Goal: Task Accomplishment & Management: Use online tool/utility

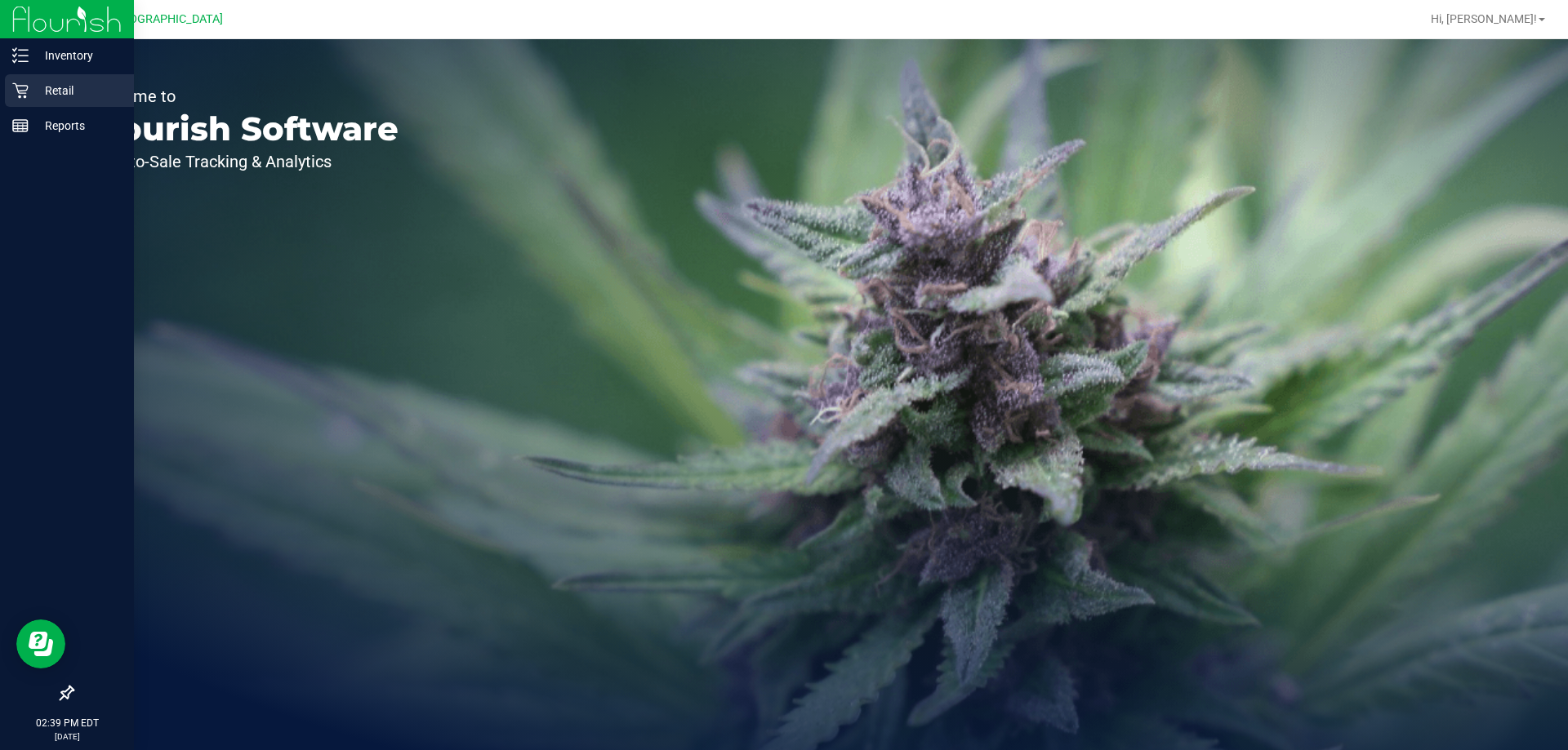
click at [19, 81] on div "Retail" at bounding box center [69, 90] width 129 height 32
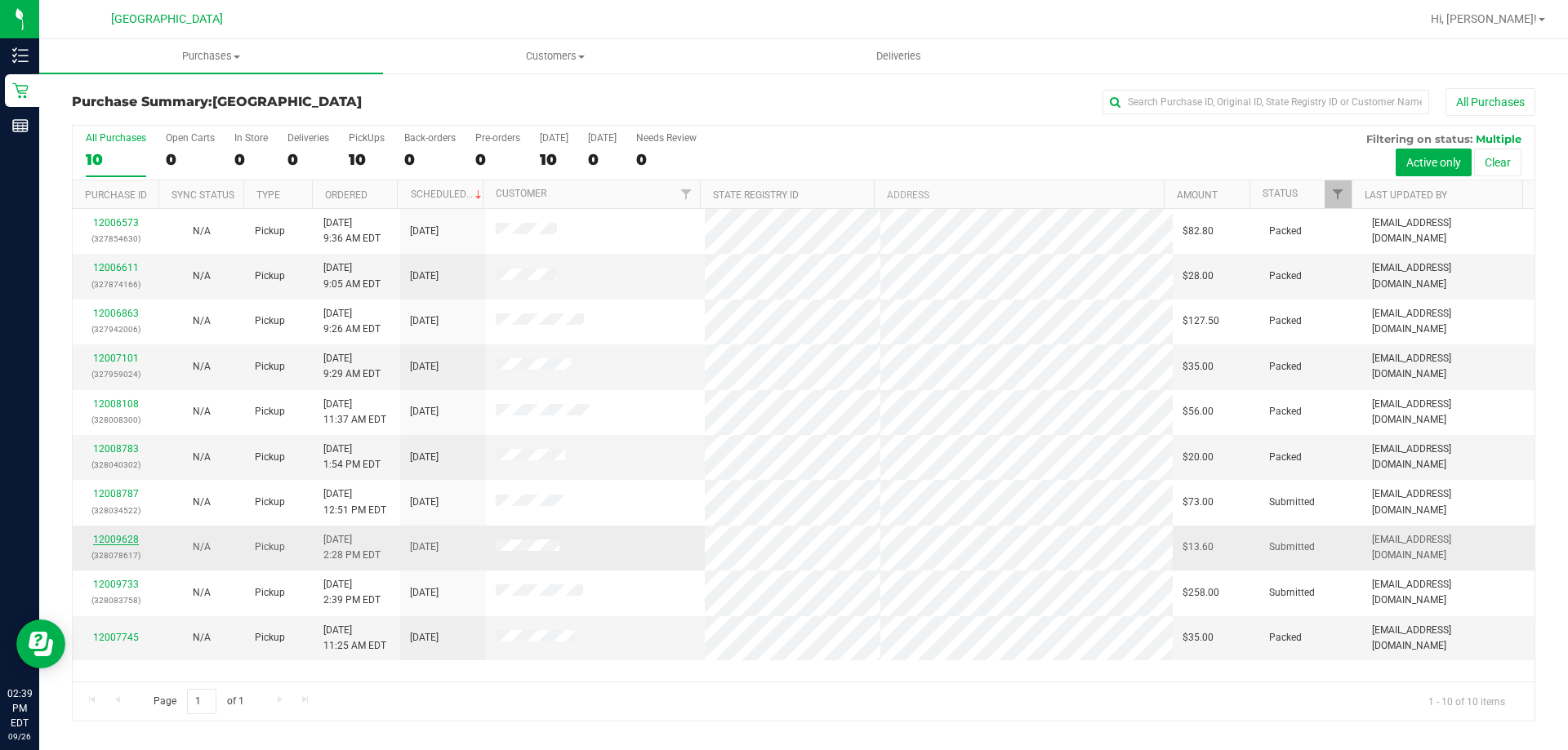
click at [107, 539] on link "12009628" at bounding box center [116, 539] width 45 height 12
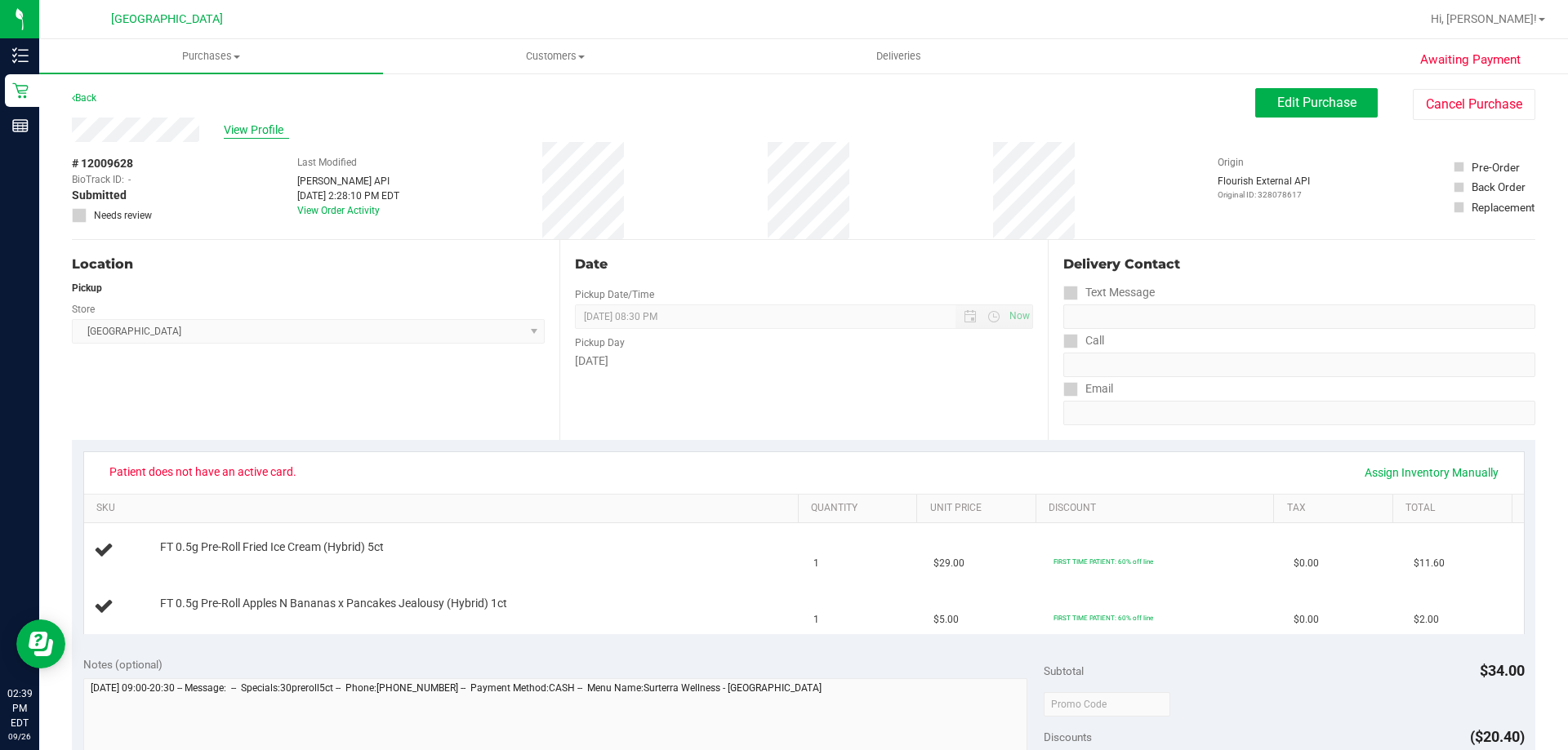
click at [256, 138] on span "View Profile" at bounding box center [256, 130] width 65 height 17
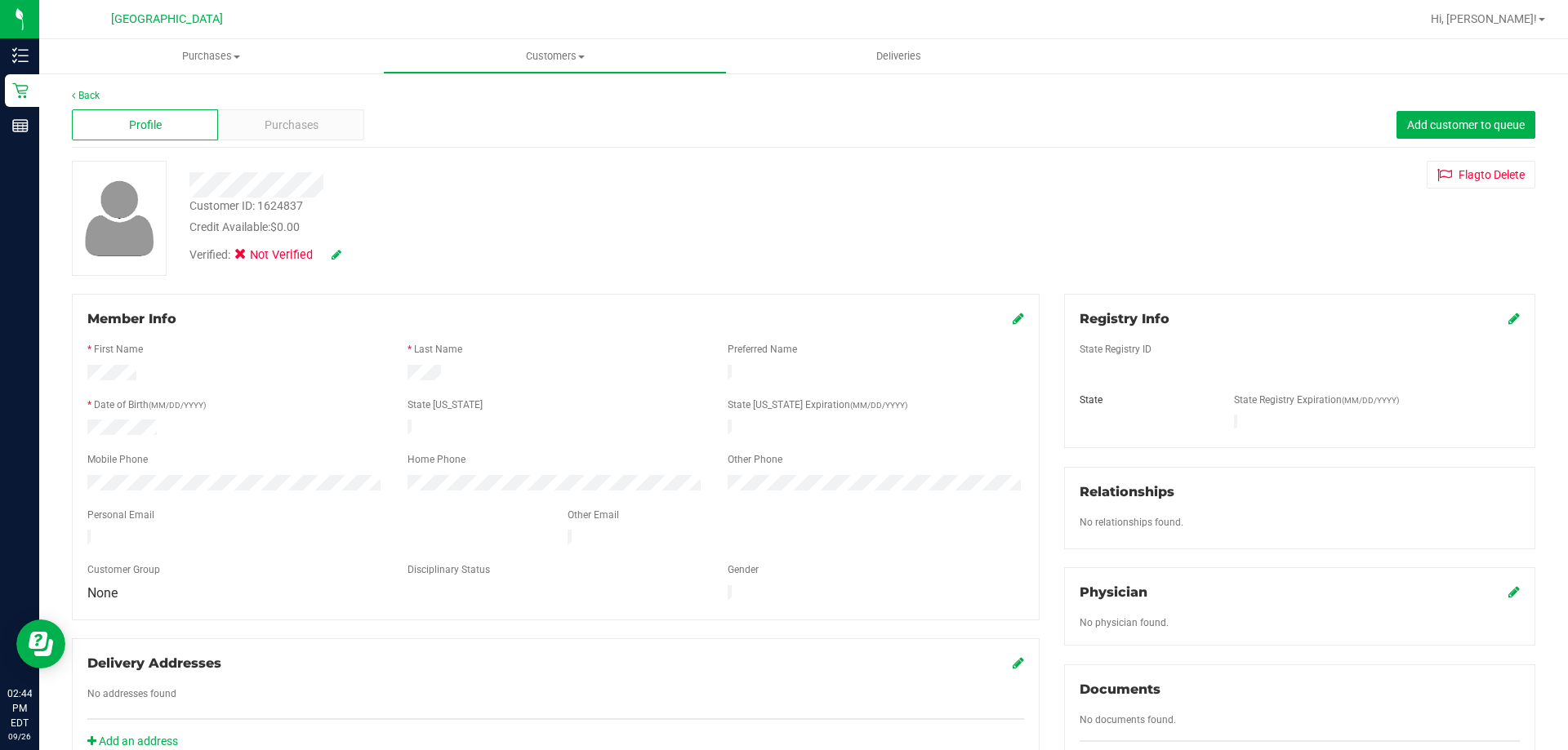
click at [333, 253] on icon at bounding box center [337, 255] width 10 height 12
click at [248, 257] on icon at bounding box center [245, 257] width 11 height 0
click at [0, 0] on input "Medical" at bounding box center [0, 0] width 0 height 0
click at [1132, 414] on div at bounding box center [1299, 423] width 465 height 18
click at [1508, 317] on icon at bounding box center [1514, 318] width 12 height 13
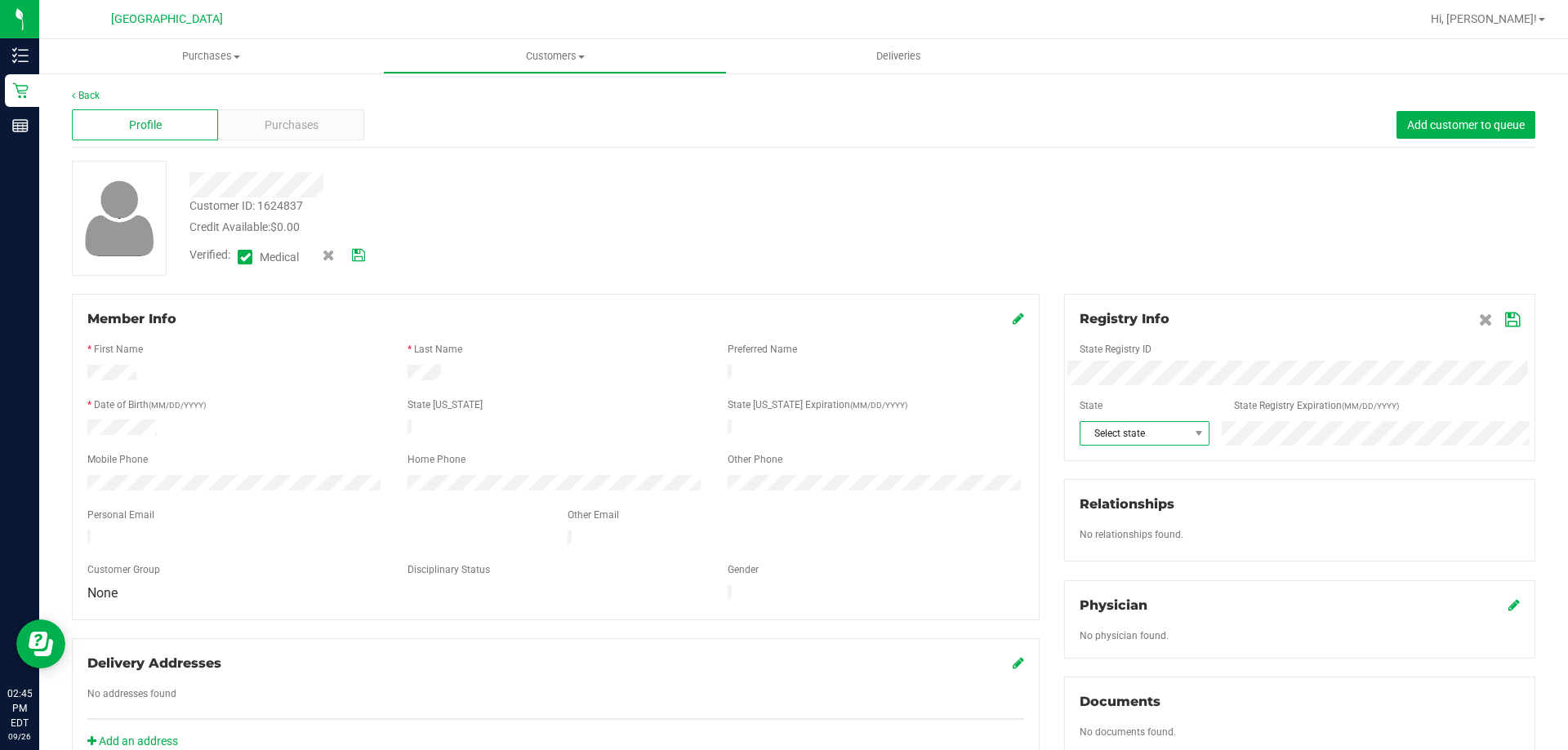
click at [1166, 441] on span "Select state" at bounding box center [1134, 433] width 108 height 23
click at [1107, 462] on li "FL" at bounding box center [1135, 468] width 127 height 28
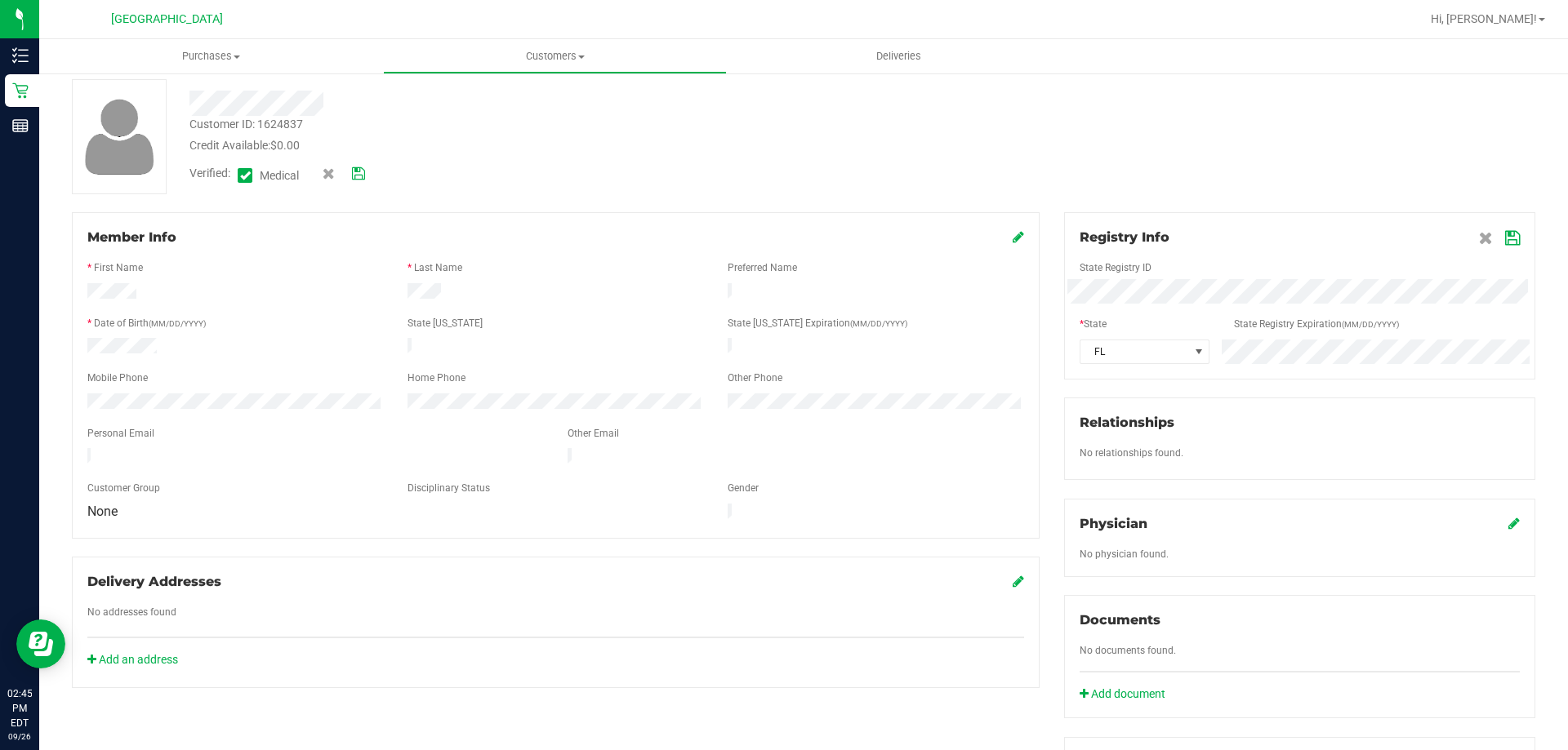
click at [1505, 241] on icon at bounding box center [1512, 238] width 15 height 13
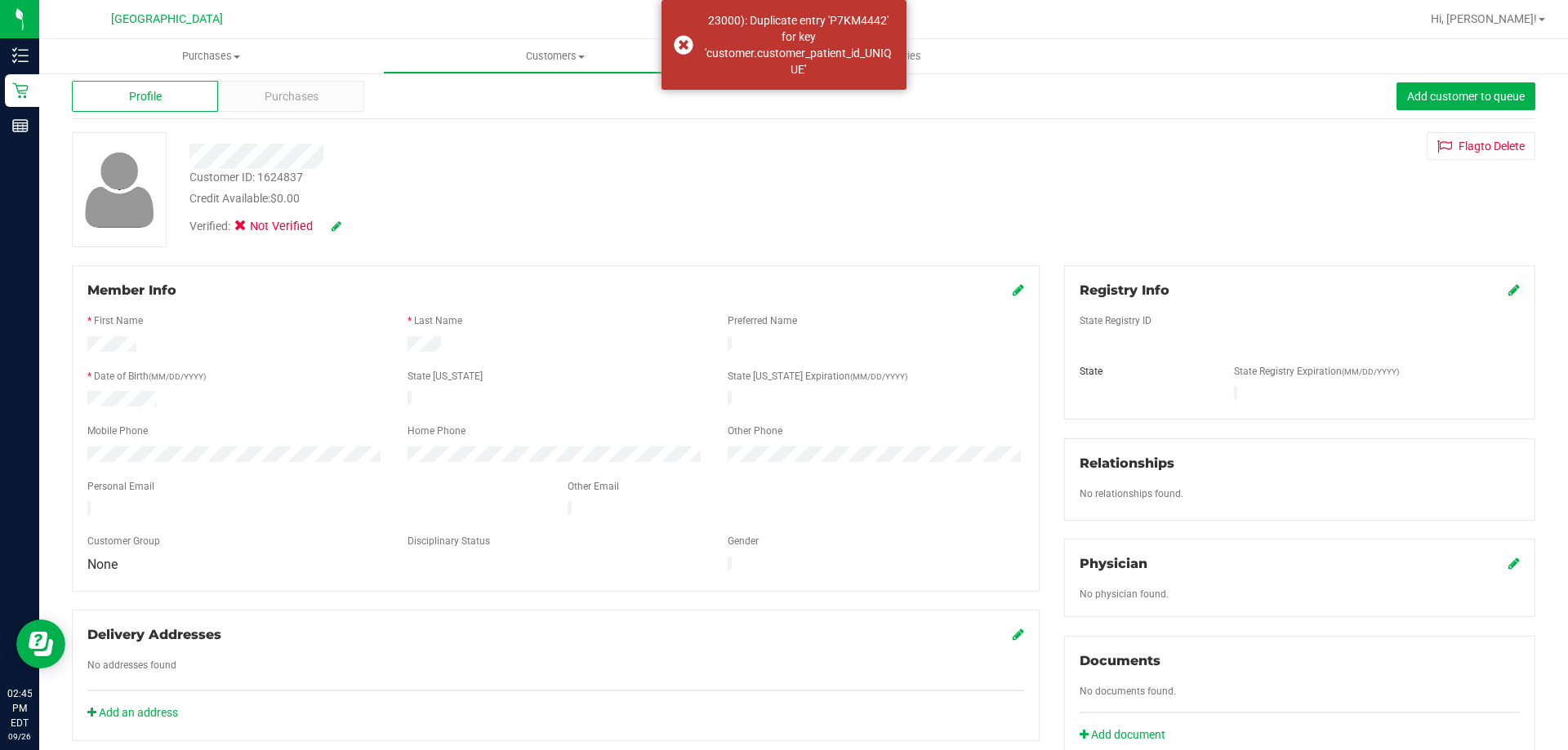
scroll to position [0, 0]
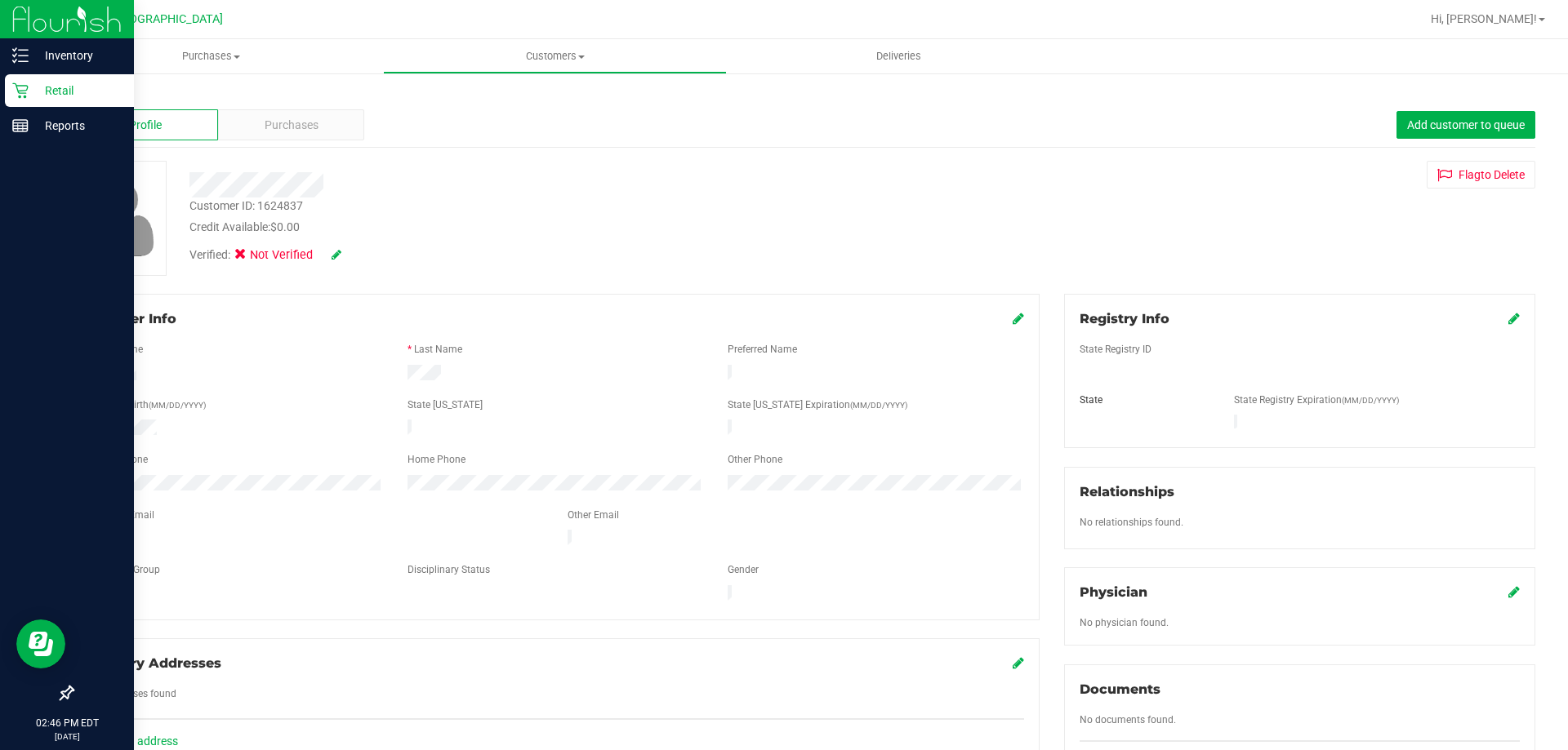
click at [44, 97] on p "Retail" at bounding box center [78, 91] width 98 height 20
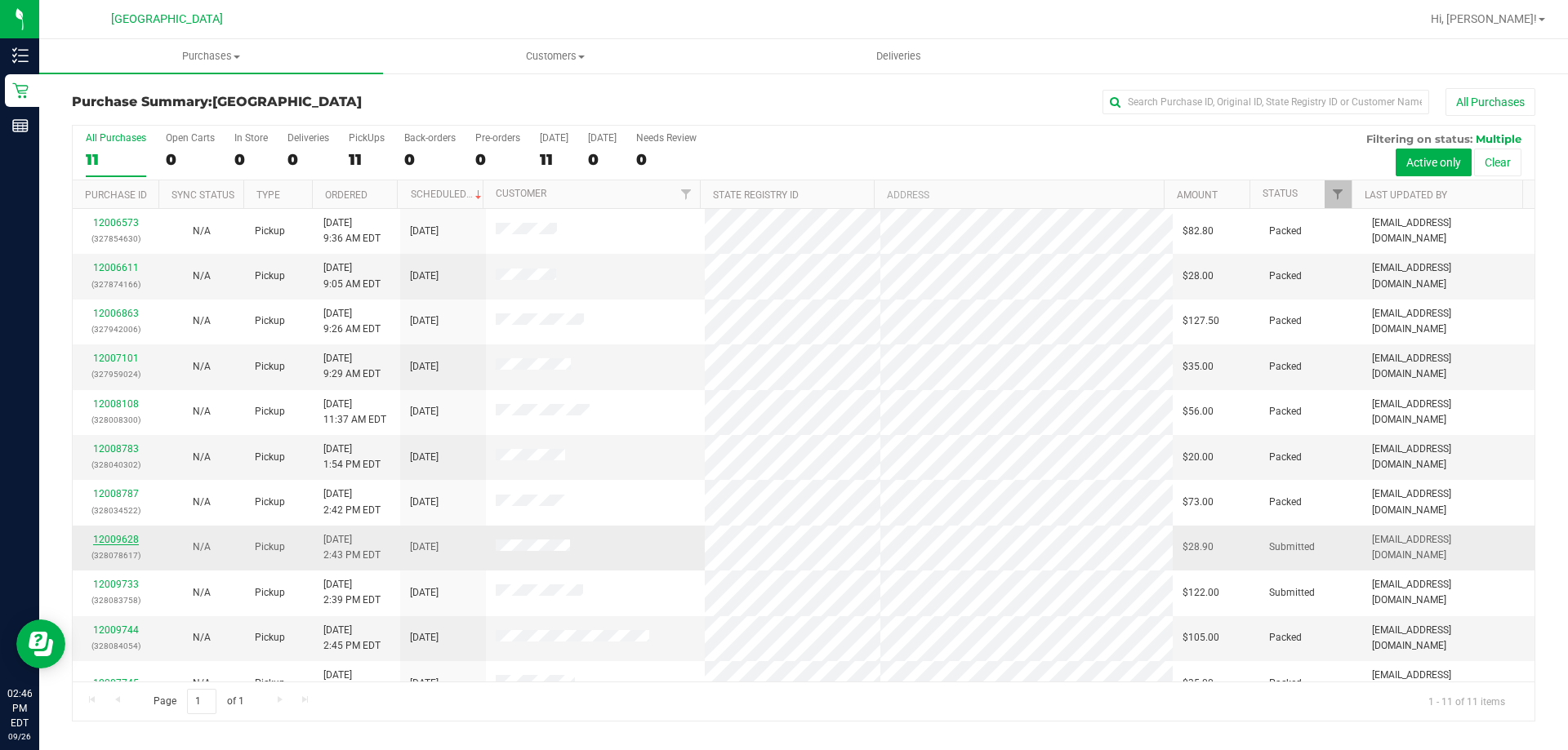
click at [124, 542] on link "12009628" at bounding box center [116, 539] width 45 height 12
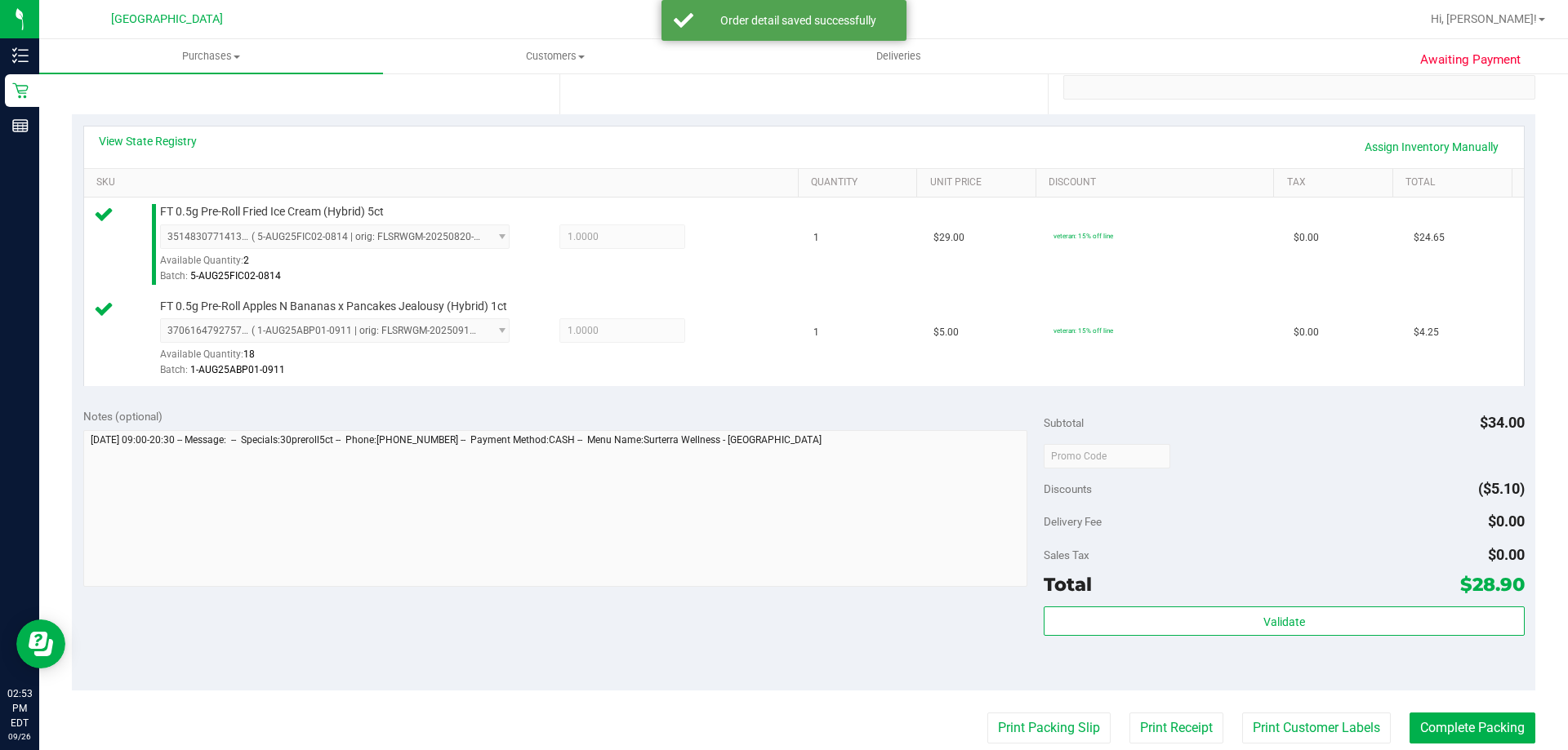
scroll to position [490, 0]
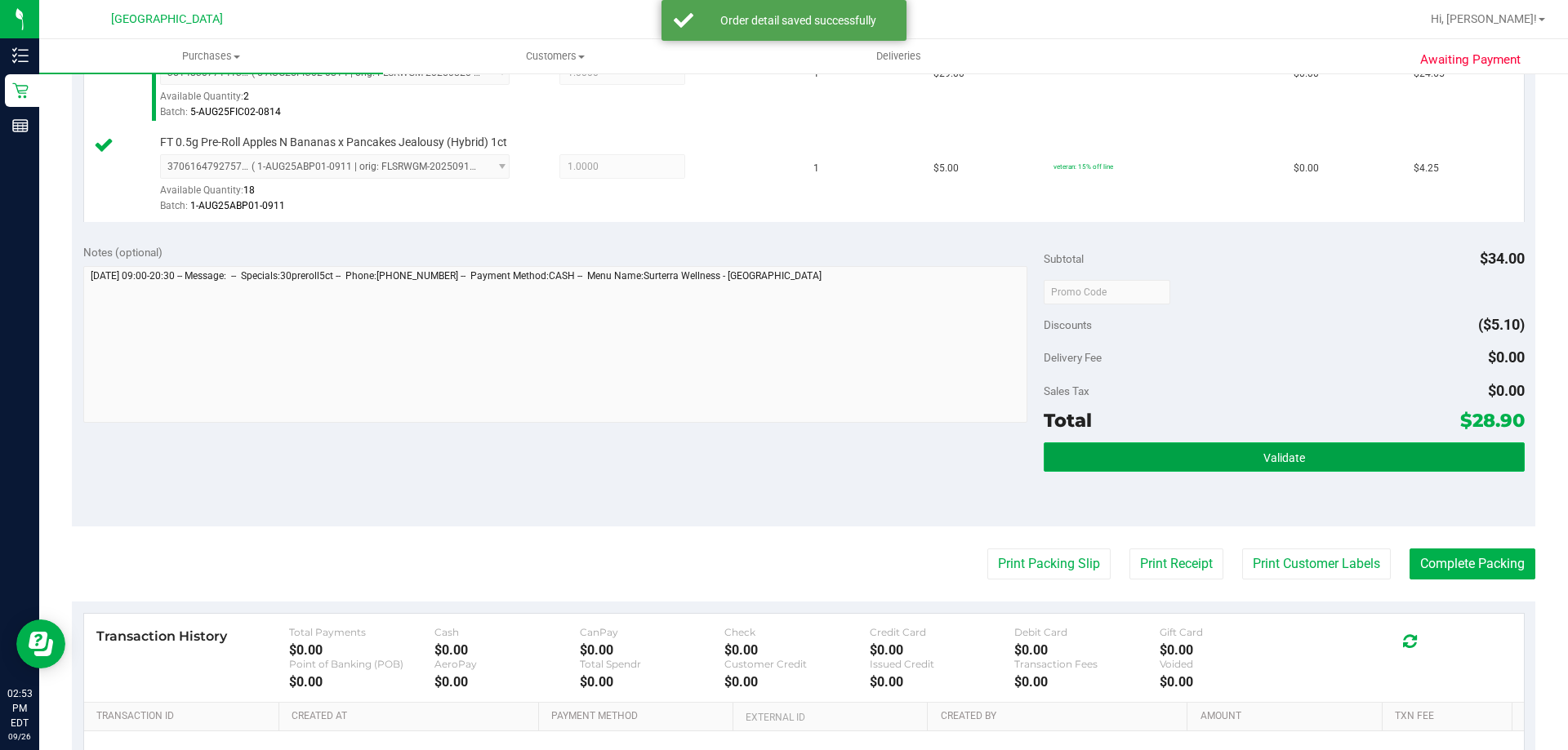
click at [1282, 448] on button "Validate" at bounding box center [1284, 458] width 480 height 30
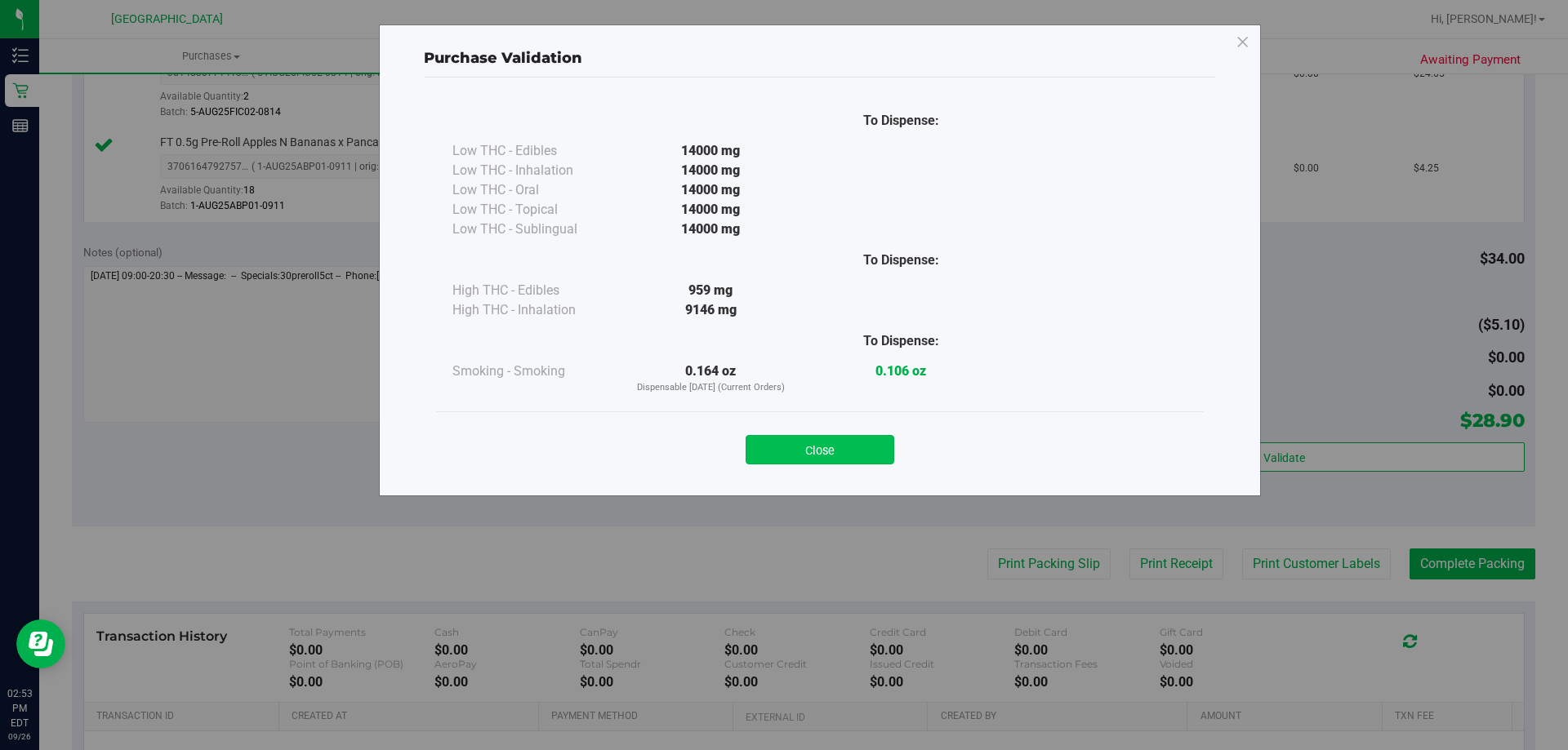
click at [841, 448] on button "Close" at bounding box center [819, 450] width 149 height 30
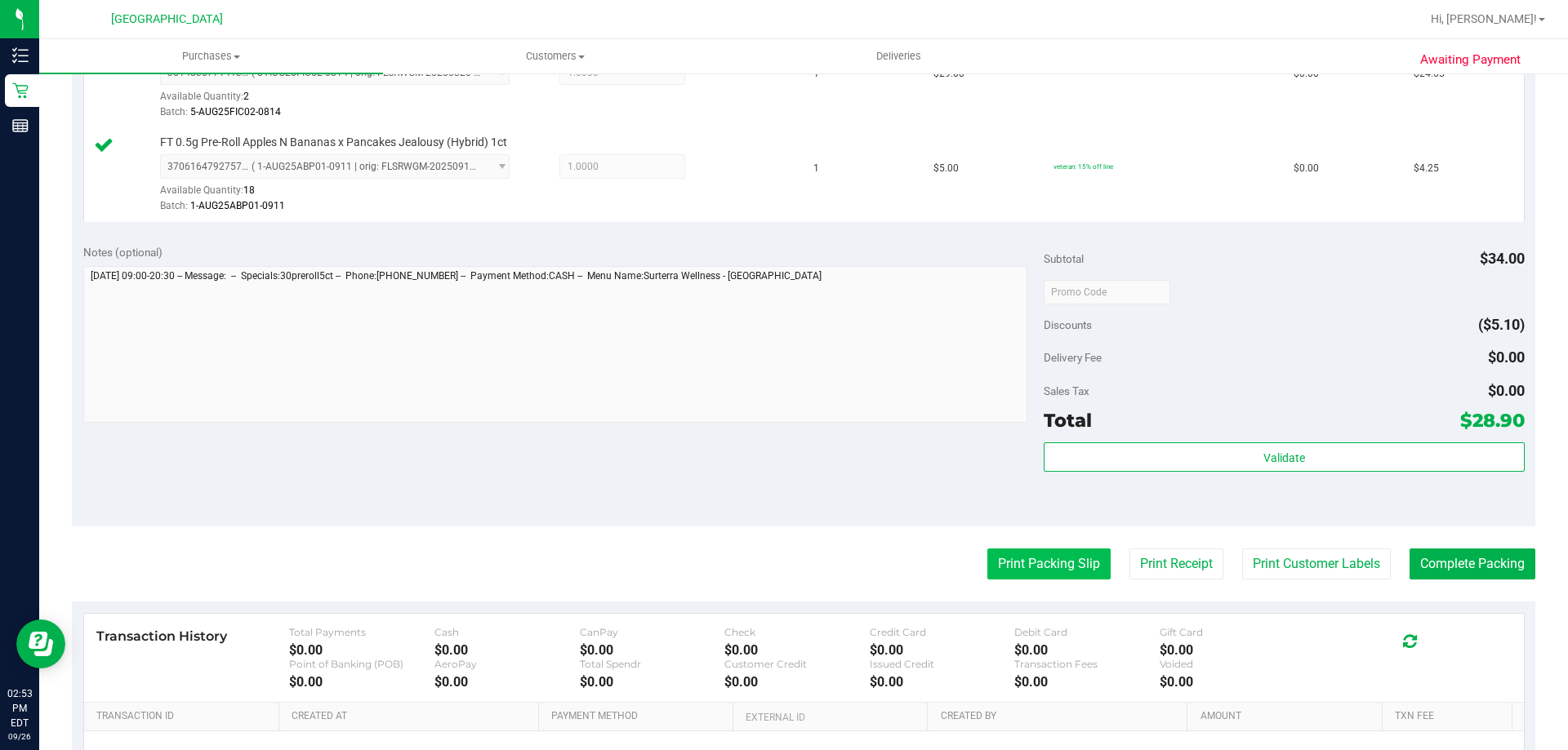
click at [1014, 558] on button "Print Packing Slip" at bounding box center [1048, 564] width 123 height 31
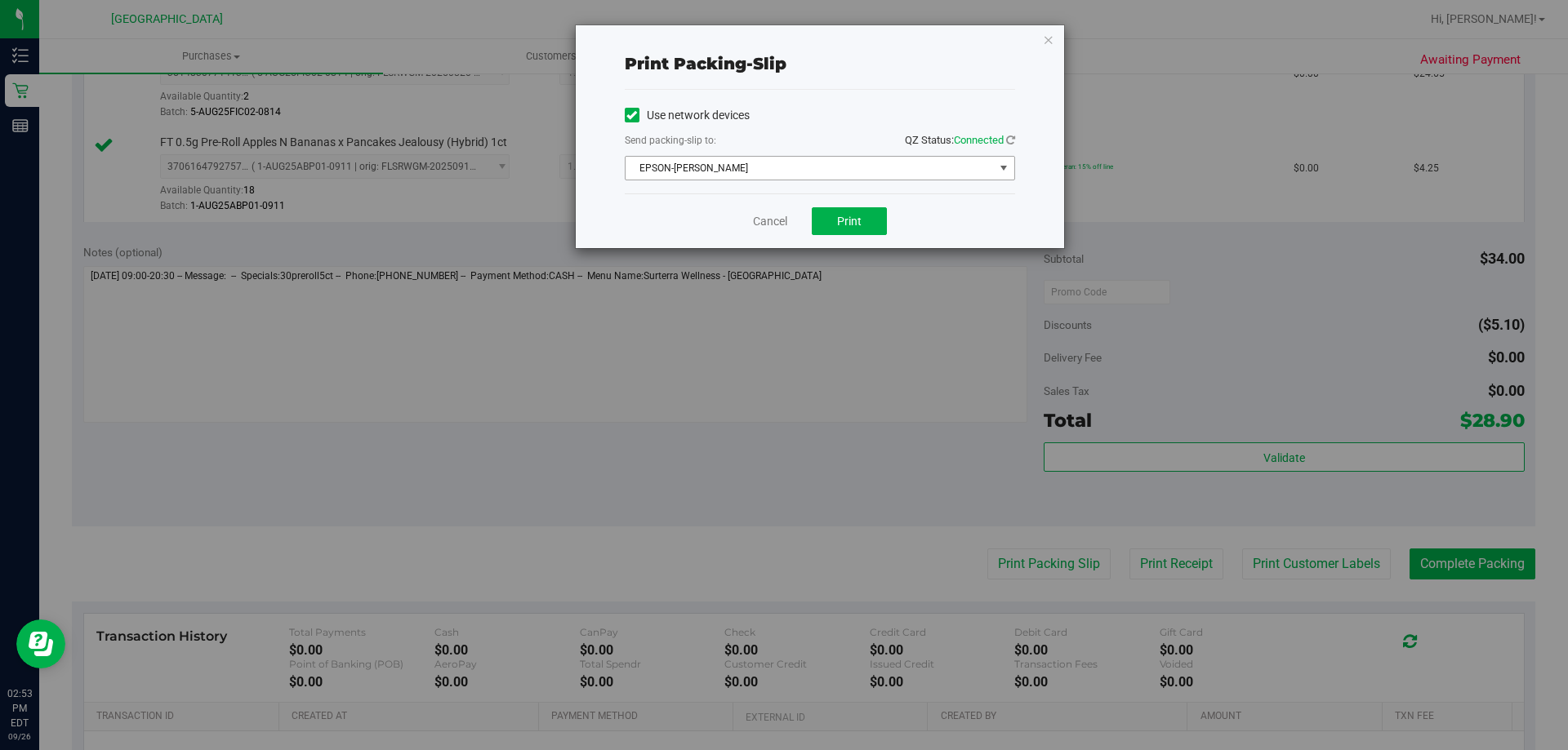
click at [869, 159] on span "EPSON-[PERSON_NAME]" at bounding box center [809, 167] width 368 height 23
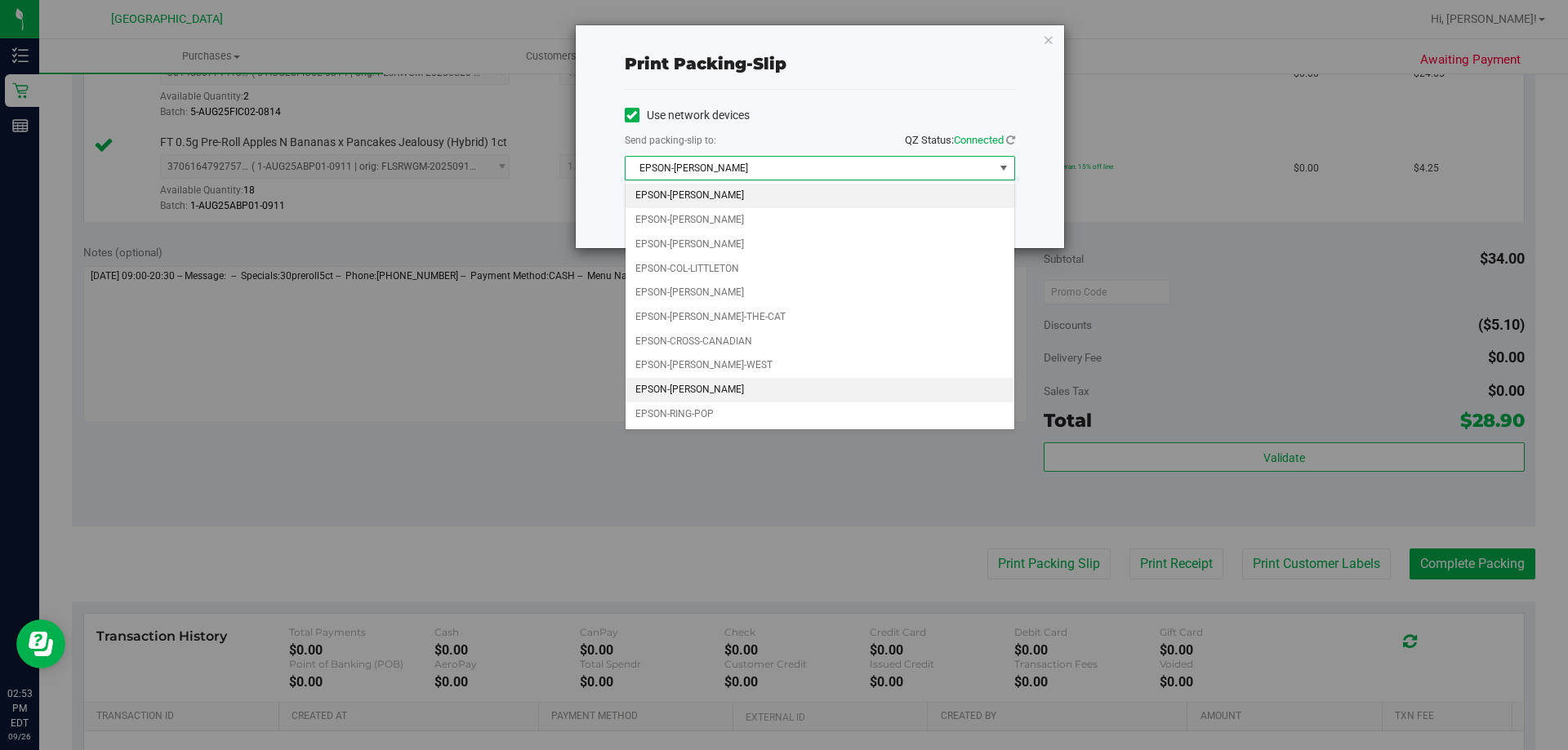
click at [773, 390] on li "EPSON-[PERSON_NAME]" at bounding box center [819, 390] width 389 height 25
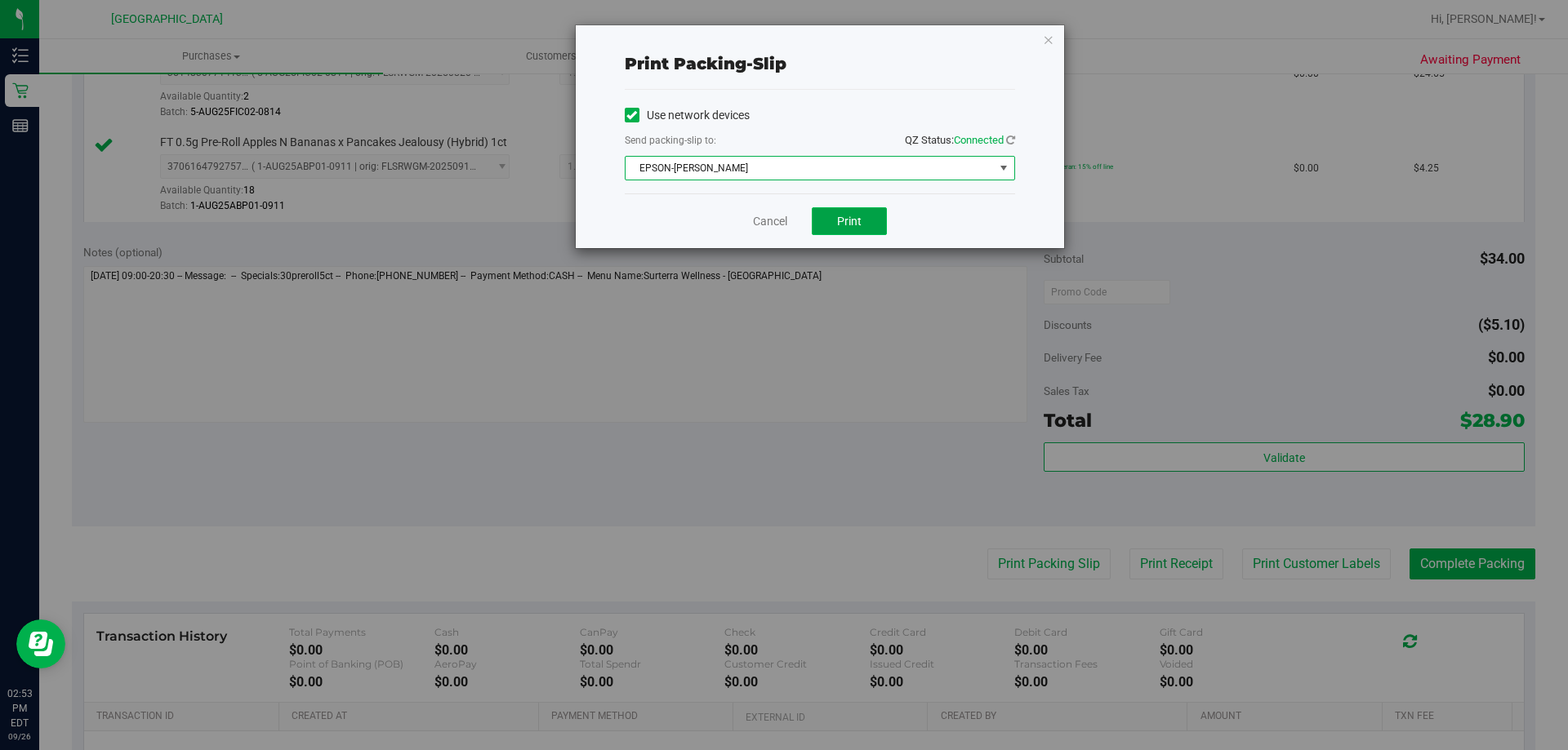
click at [871, 220] on button "Print" at bounding box center [849, 221] width 75 height 28
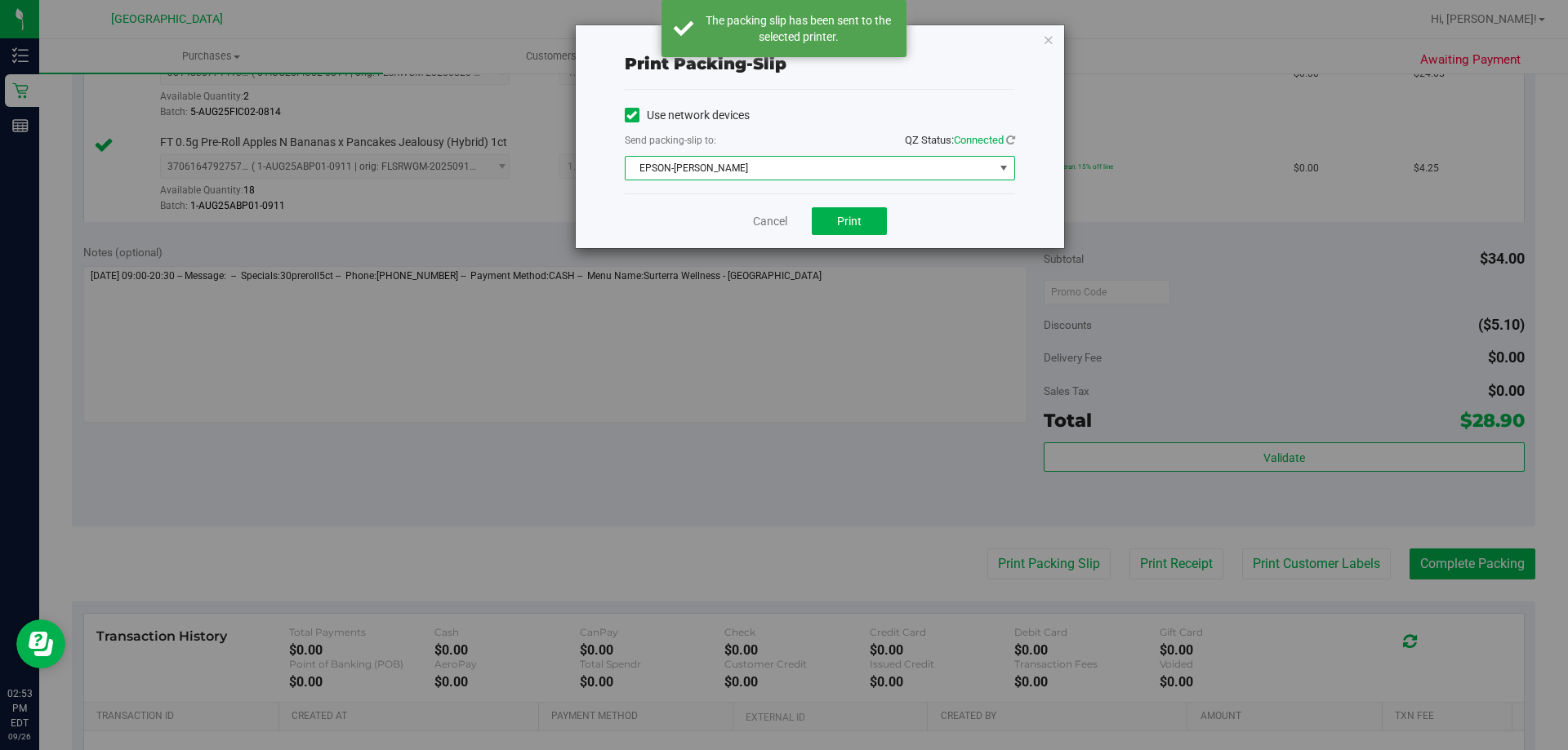
click at [967, 163] on span "EPSON-[PERSON_NAME]" at bounding box center [809, 167] width 368 height 23
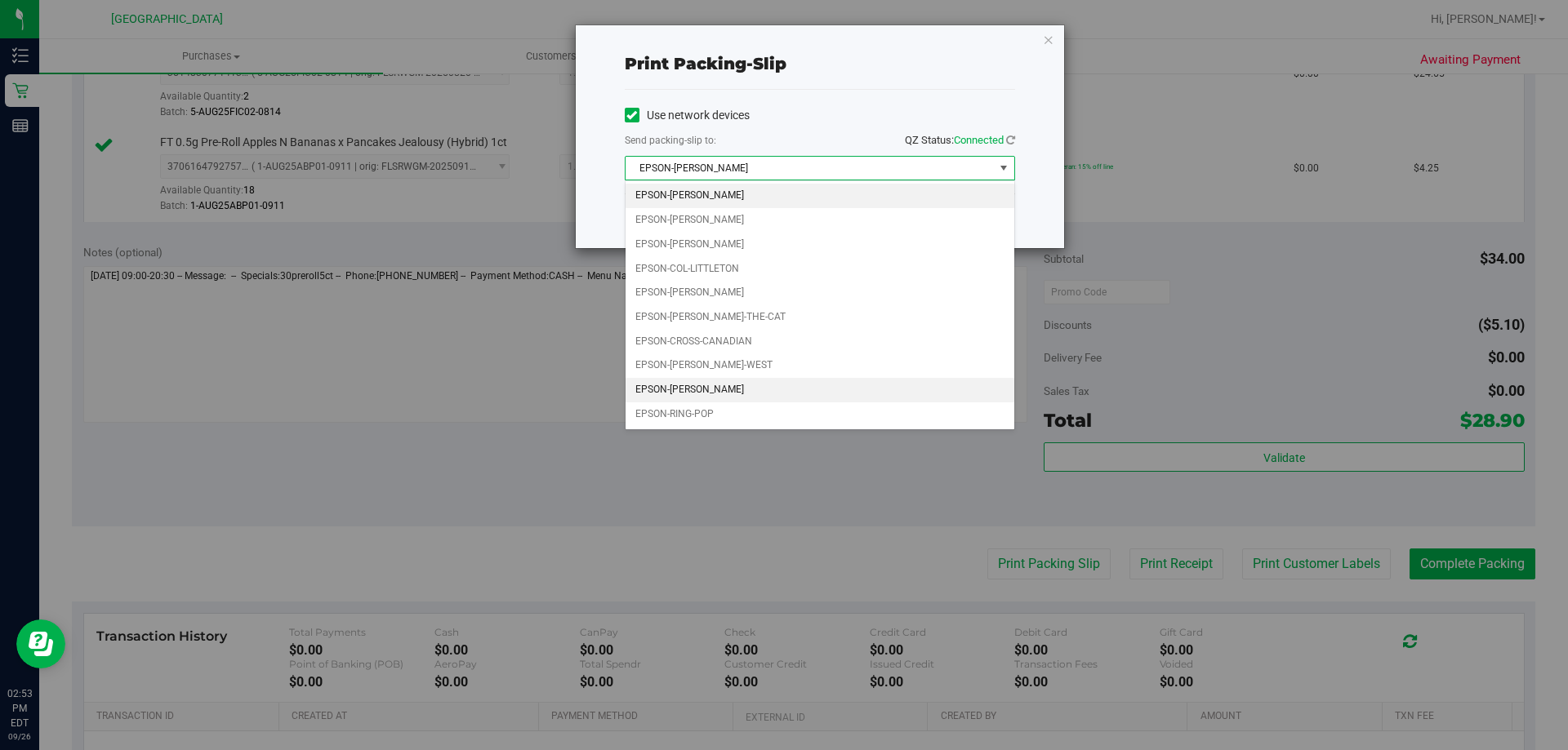
click at [762, 199] on li "EPSON-[PERSON_NAME]" at bounding box center [819, 196] width 389 height 25
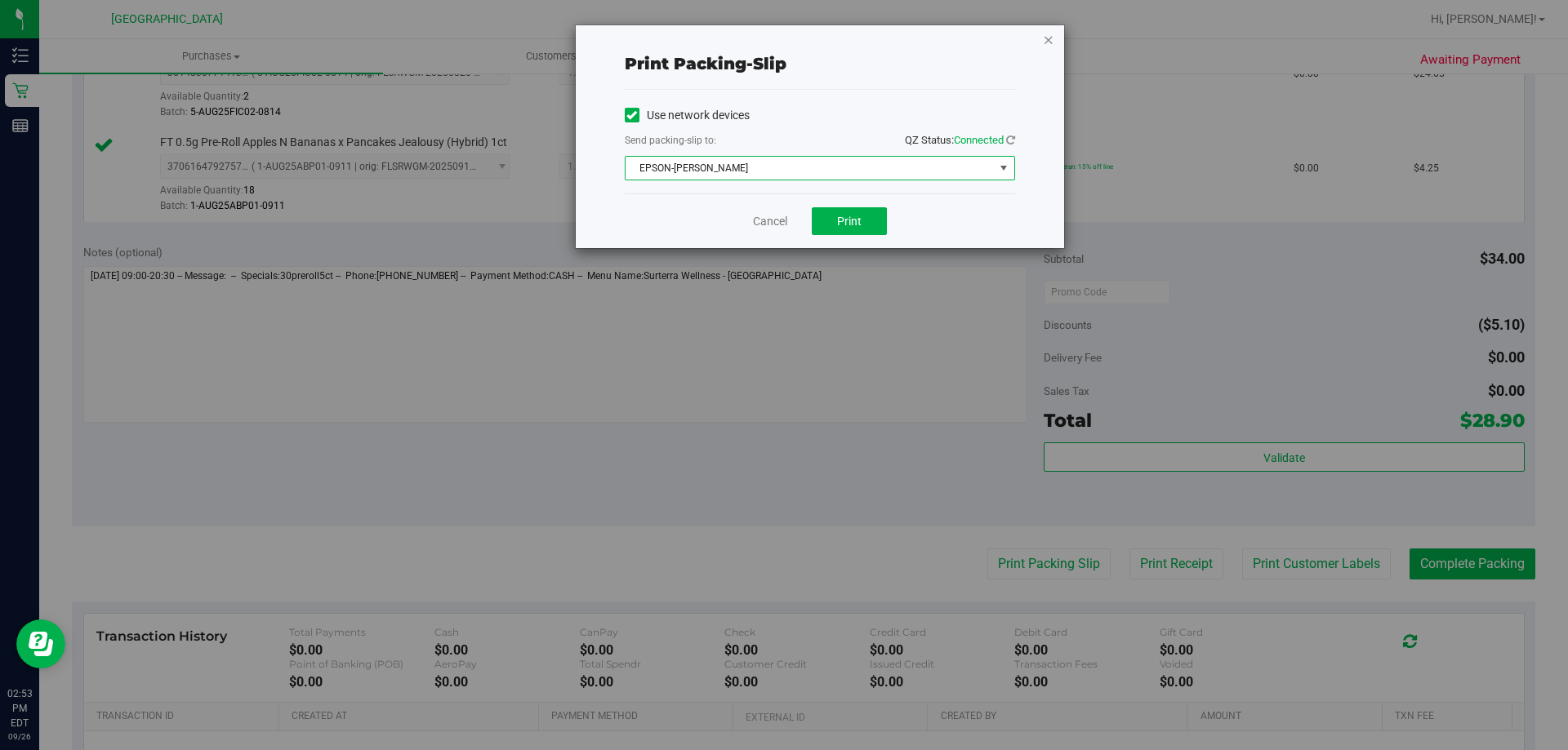
click at [1047, 36] on icon "button" at bounding box center [1048, 39] width 12 height 20
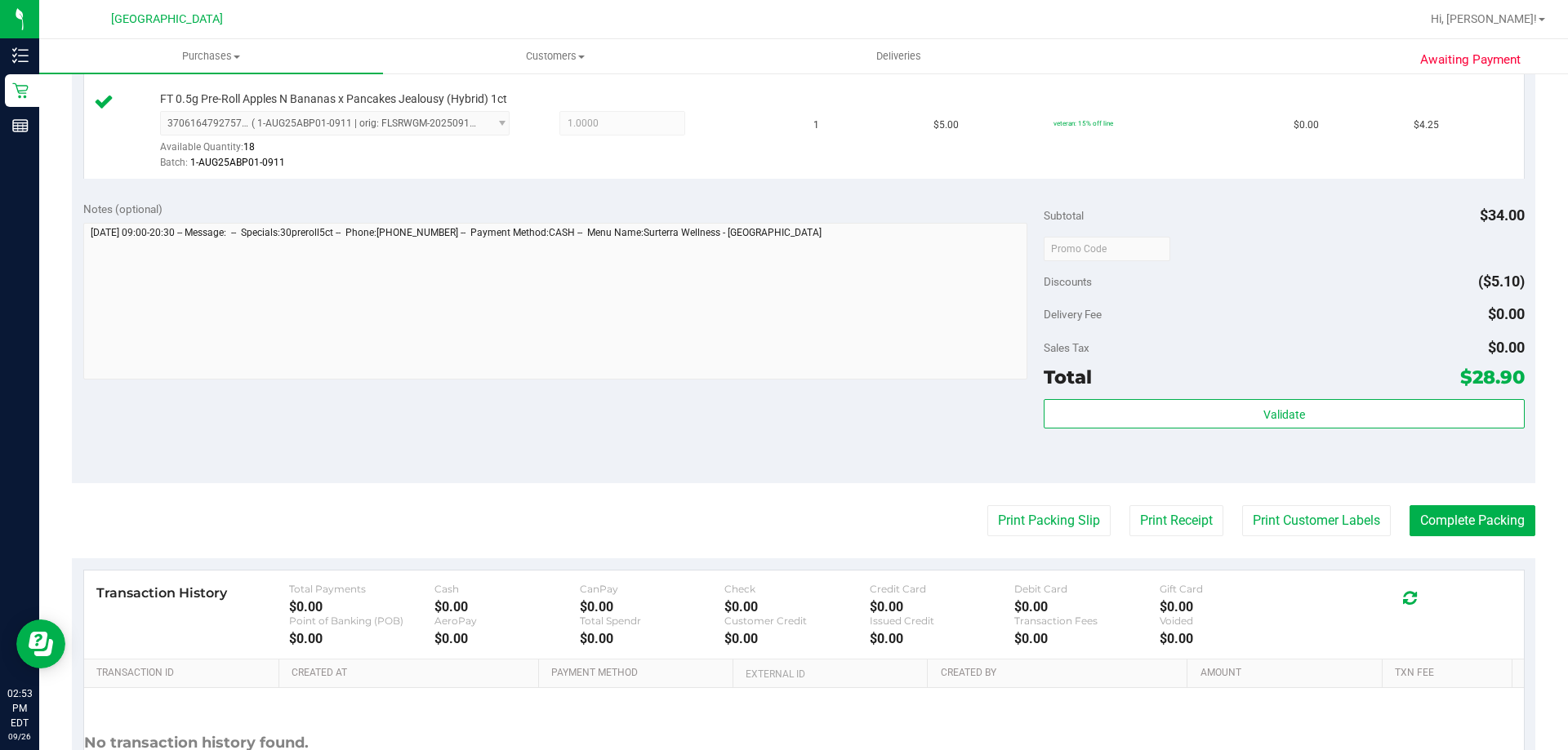
scroll to position [572, 0]
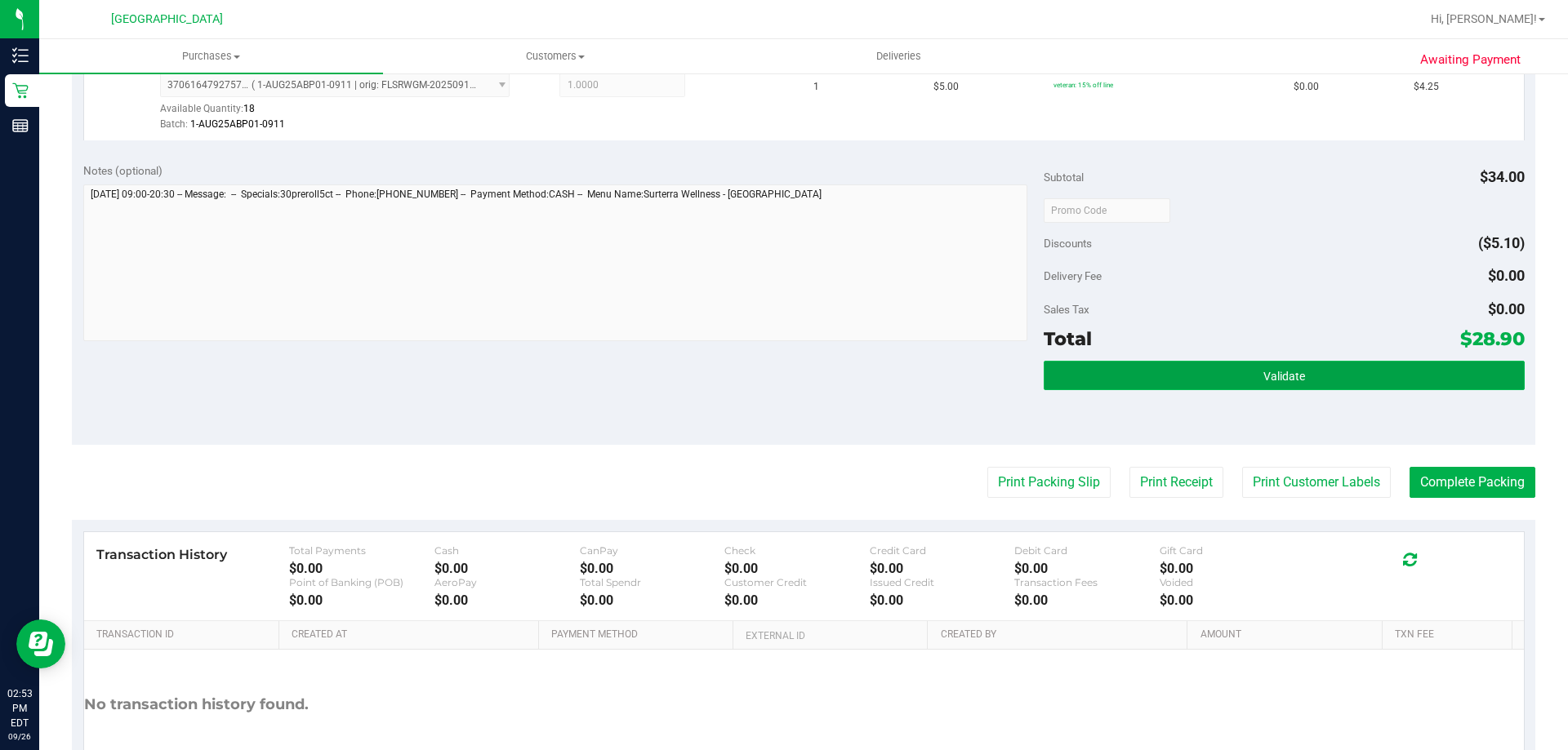
click at [1130, 381] on button "Validate" at bounding box center [1284, 376] width 480 height 30
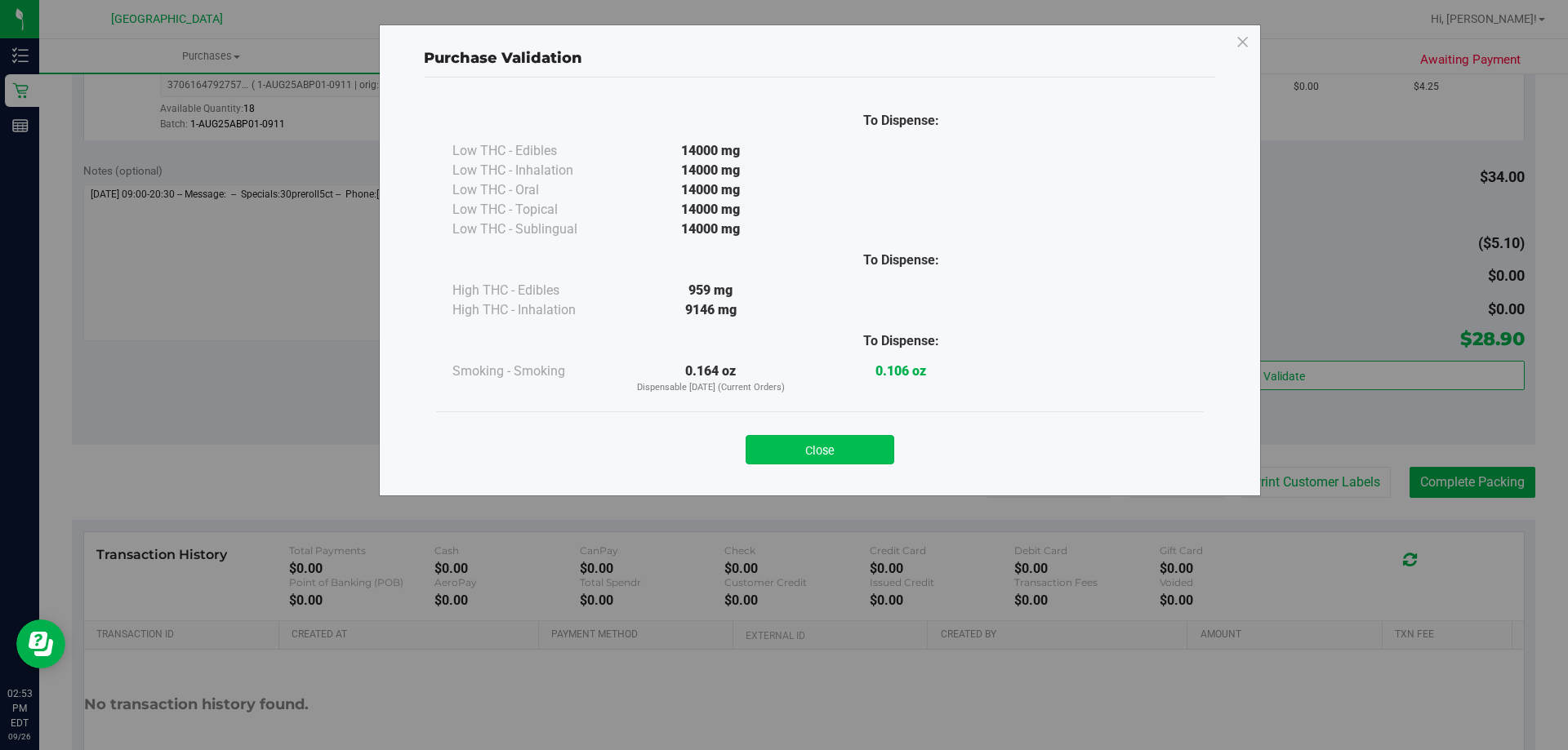
click at [859, 456] on button "Close" at bounding box center [819, 450] width 149 height 30
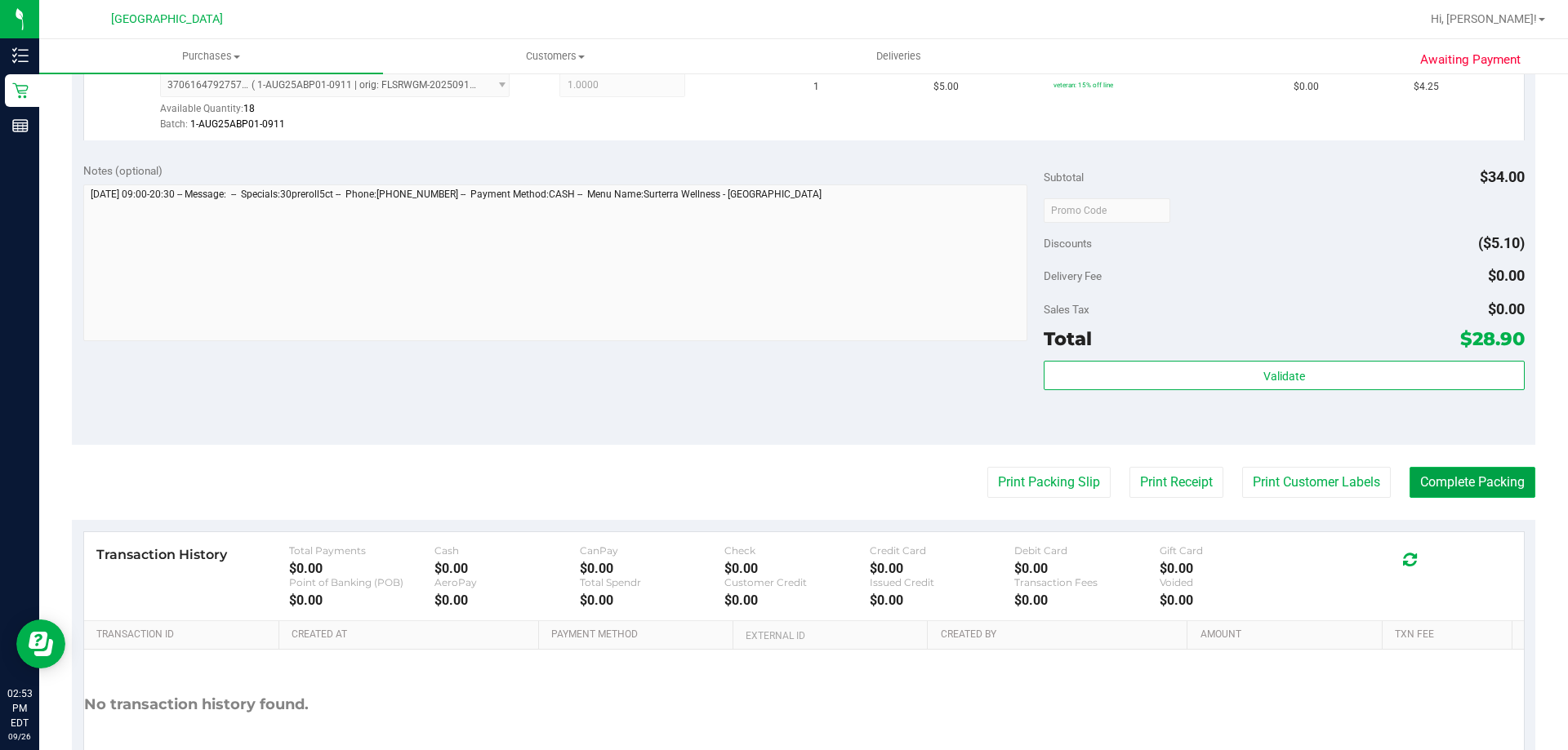
click at [1443, 483] on button "Complete Packing" at bounding box center [1473, 482] width 126 height 31
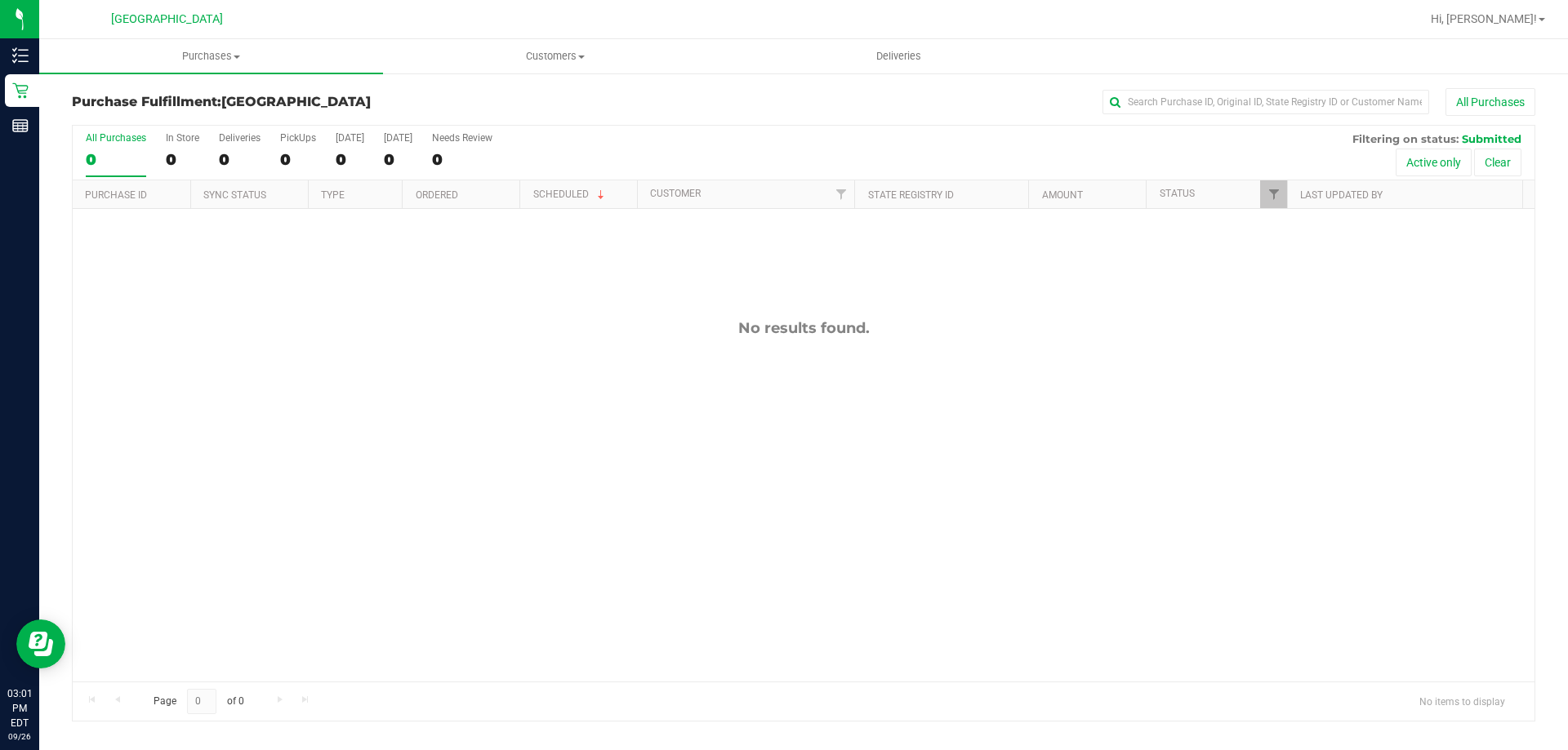
click at [284, 350] on div "No results found." at bounding box center [803, 500] width 1462 height 583
